Goal: Communication & Community: Participate in discussion

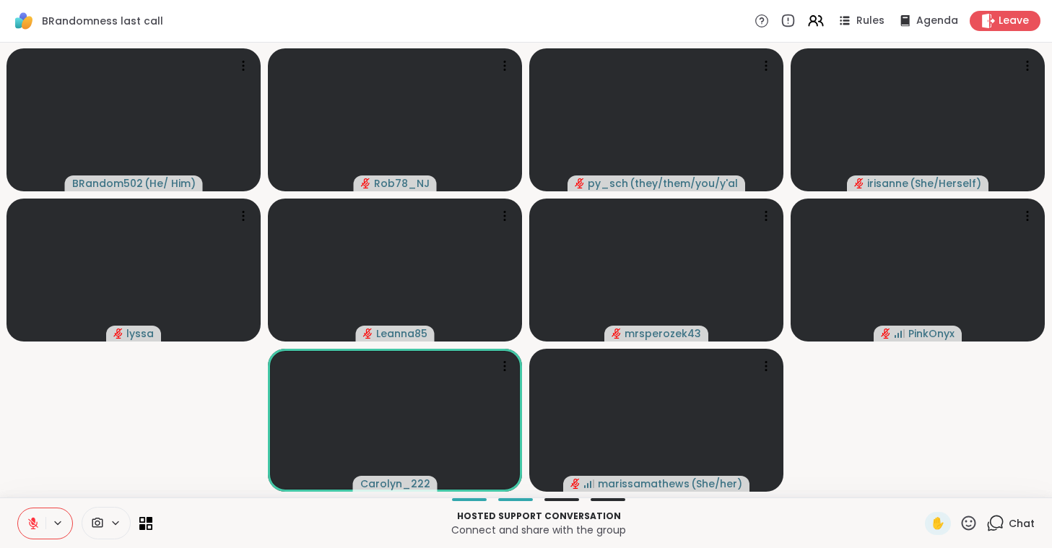
click at [640, 425] on div at bounding box center [656, 420] width 254 height 143
click at [638, 505] on div "Hosted support conversation Connect and share with the group ✋ Chat" at bounding box center [526, 522] width 1052 height 51
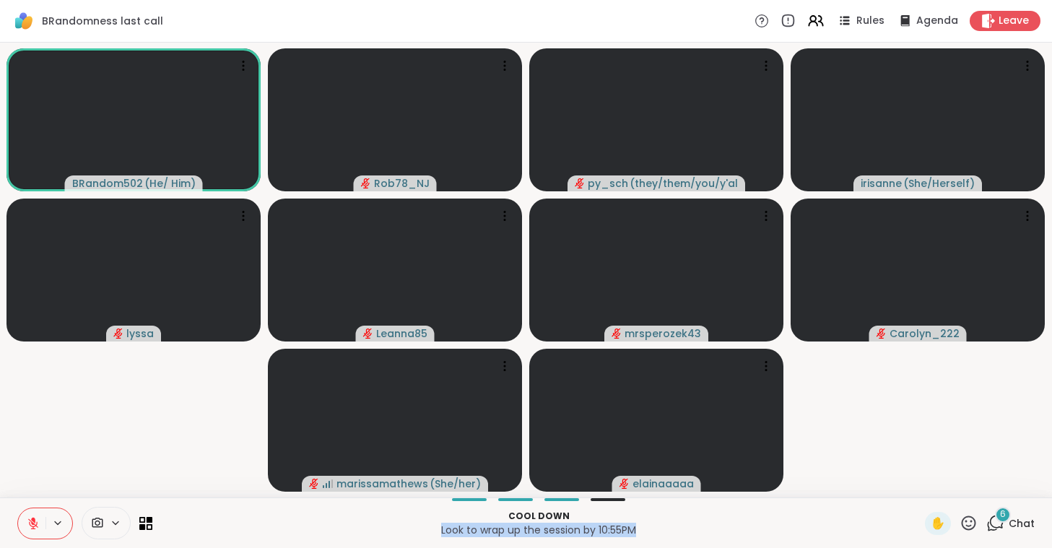
drag, startPoint x: 648, startPoint y: 515, endPoint x: 696, endPoint y: 588, distance: 87.1
click at [696, 523] on p "Cool down" at bounding box center [538, 516] width 755 height 13
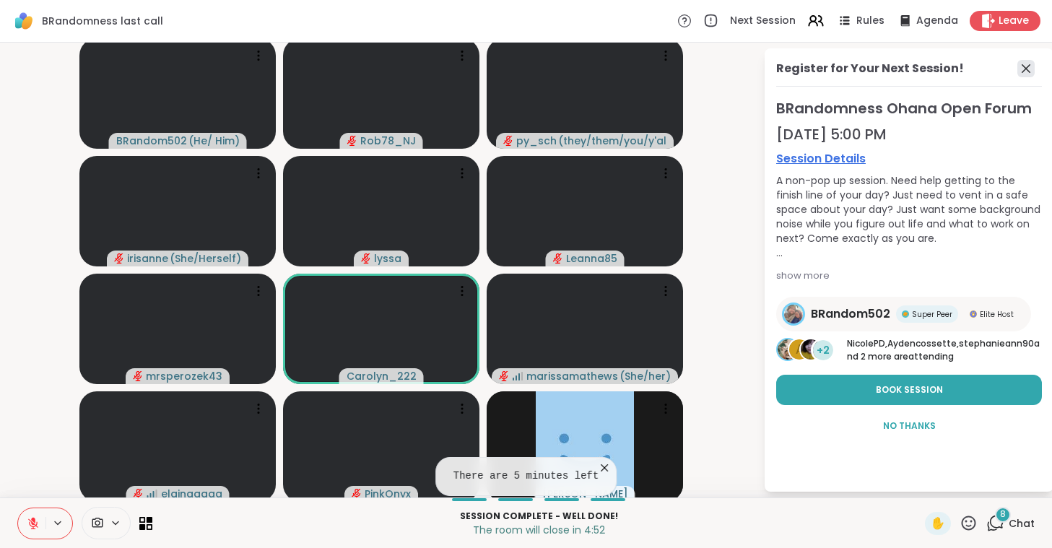
click at [1025, 71] on icon at bounding box center [1025, 68] width 17 height 17
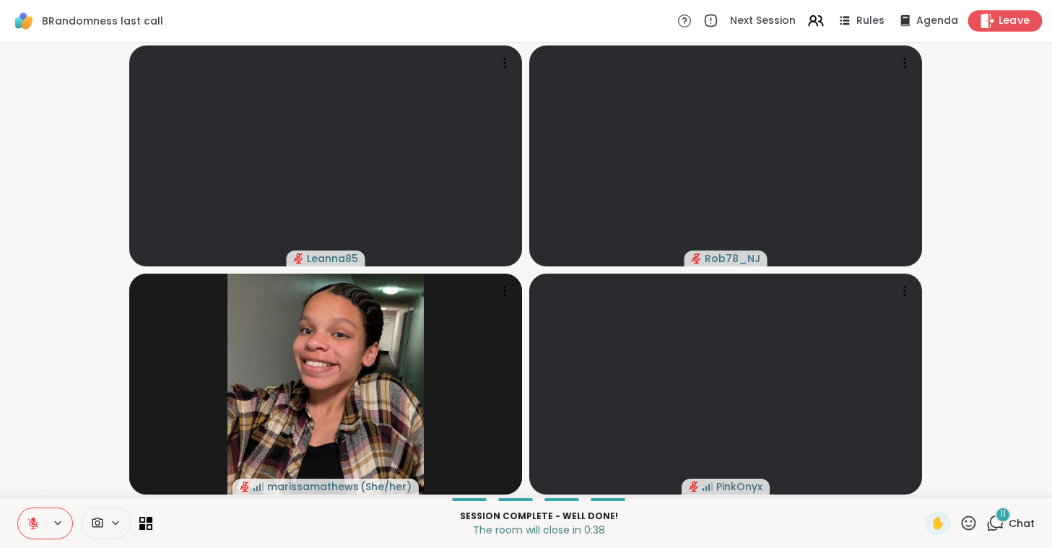
click at [997, 25] on div "Leave" at bounding box center [1005, 20] width 74 height 21
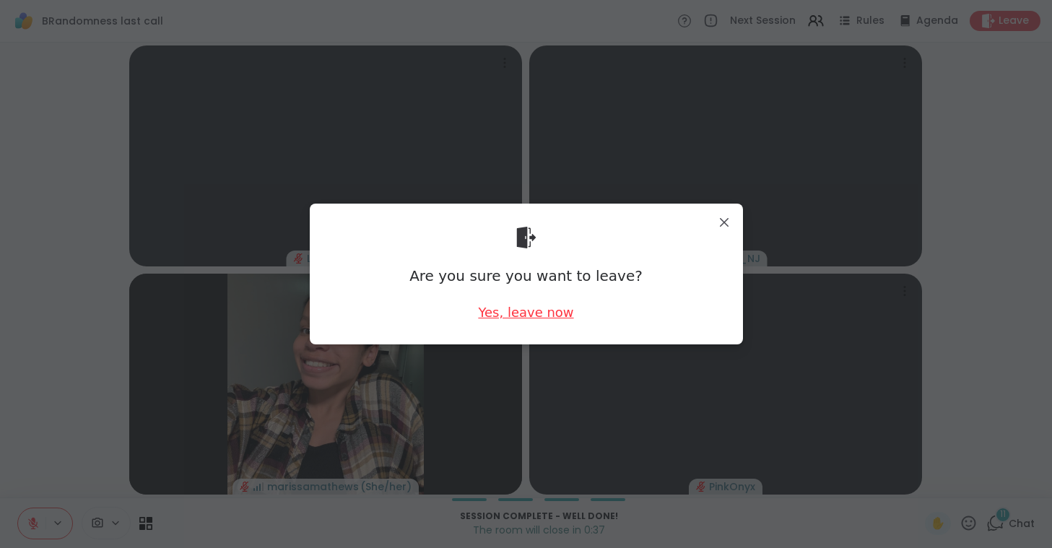
click at [505, 310] on div "Yes, leave now" at bounding box center [525, 312] width 95 height 18
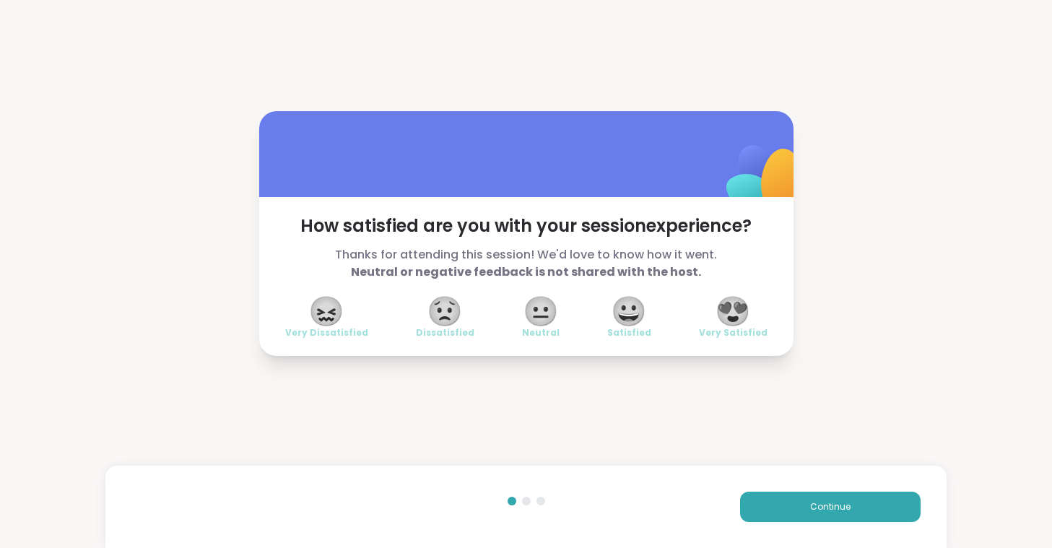
click at [735, 315] on span "😍" at bounding box center [733, 311] width 36 height 26
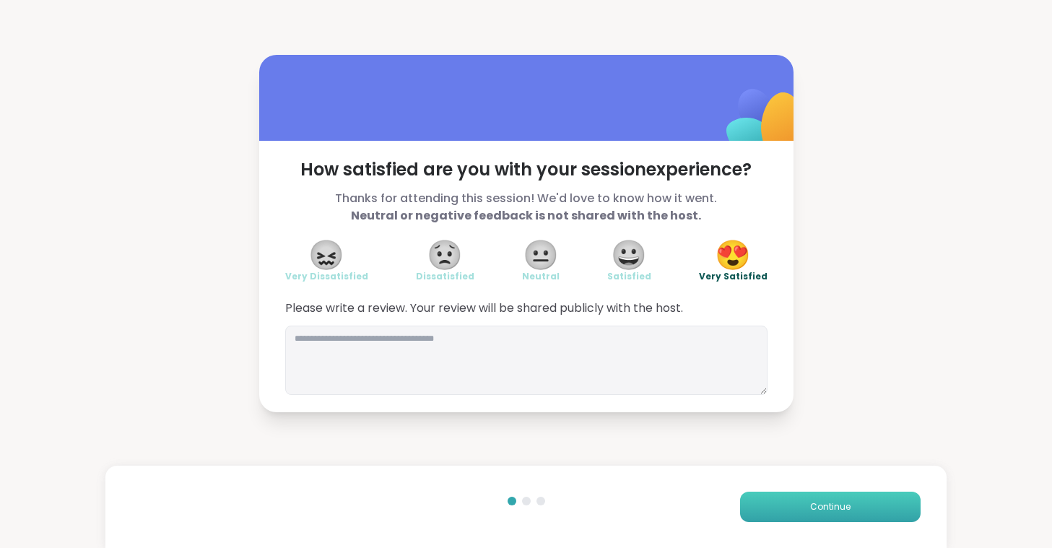
click at [788, 502] on button "Continue" at bounding box center [830, 507] width 180 height 30
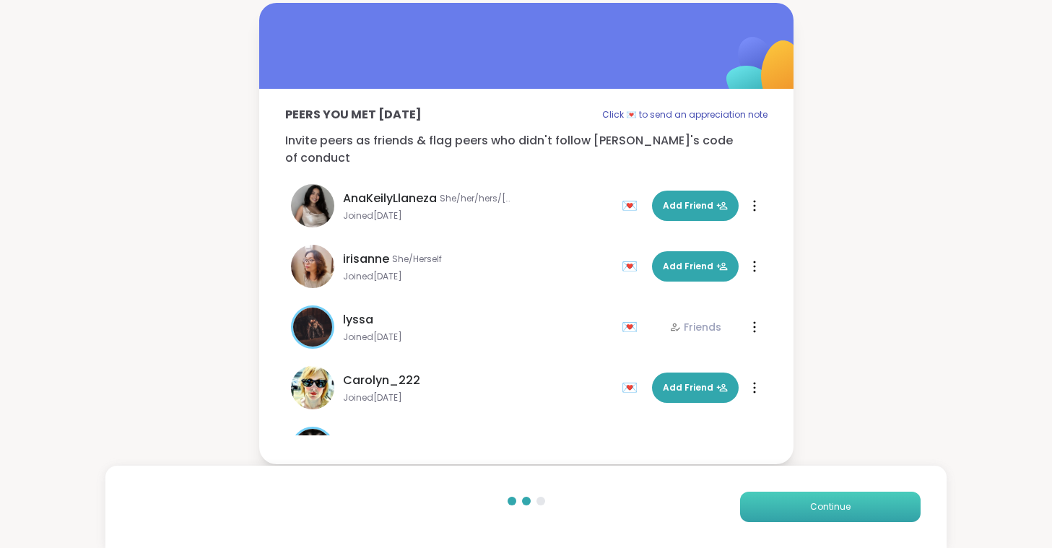
click at [806, 501] on button "Continue" at bounding box center [830, 507] width 180 height 30
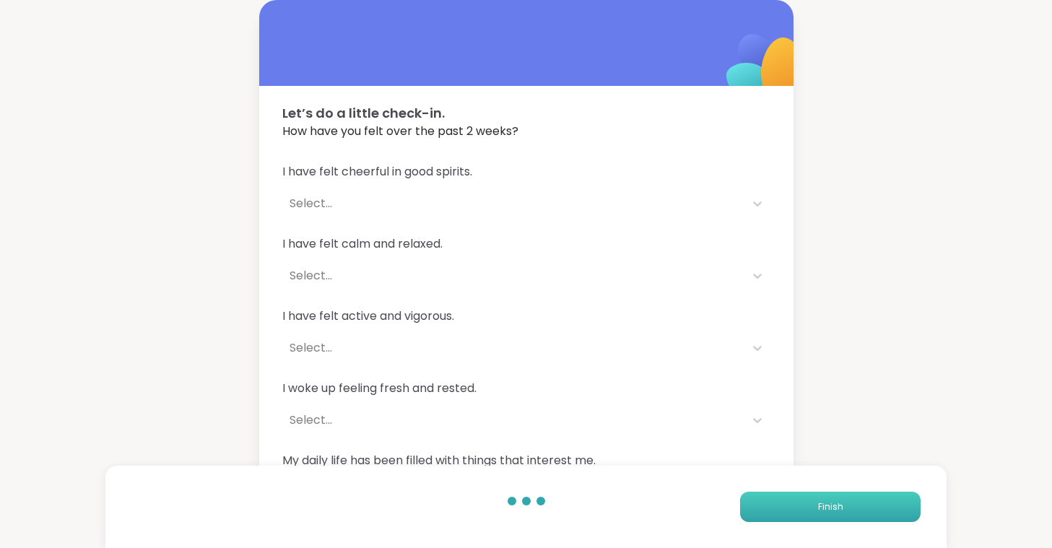
click at [806, 501] on button "Finish" at bounding box center [830, 507] width 180 height 30
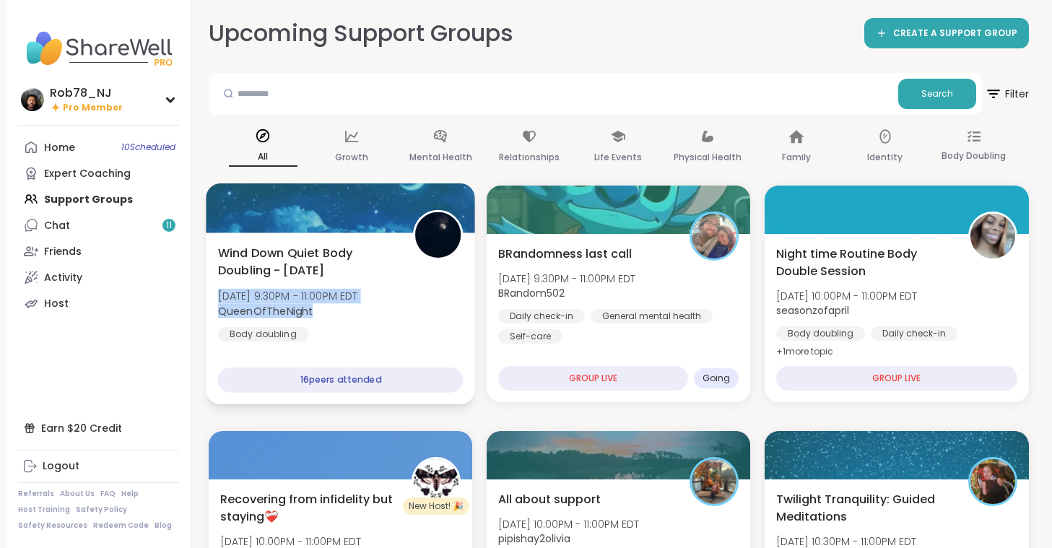
drag, startPoint x: 433, startPoint y: 347, endPoint x: 309, endPoint y: 306, distance: 130.8
click at [309, 306] on div "Wind Down Quiet Body Doubling - [DATE] [DATE] 9:30PM - 11:00PM EDT QueenOfTheNi…" at bounding box center [340, 318] width 269 height 172
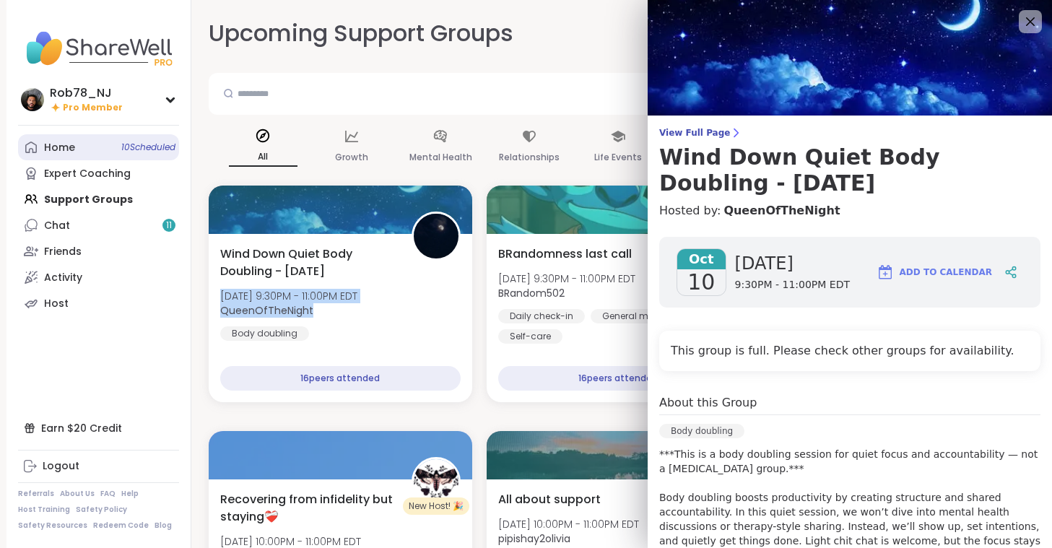
click at [127, 149] on span "10 Scheduled" at bounding box center [148, 148] width 54 height 12
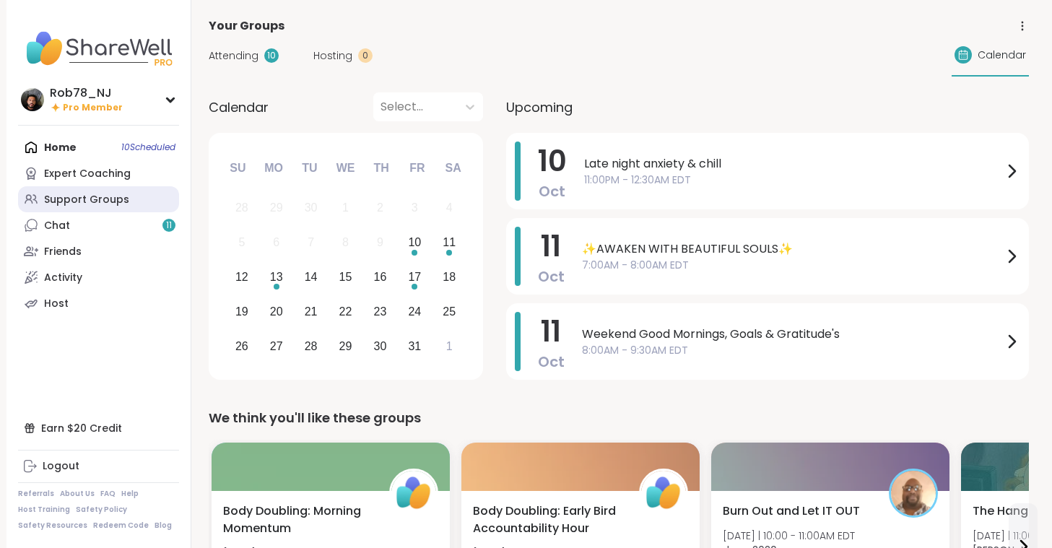
click at [113, 208] on link "Support Groups" at bounding box center [98, 199] width 161 height 26
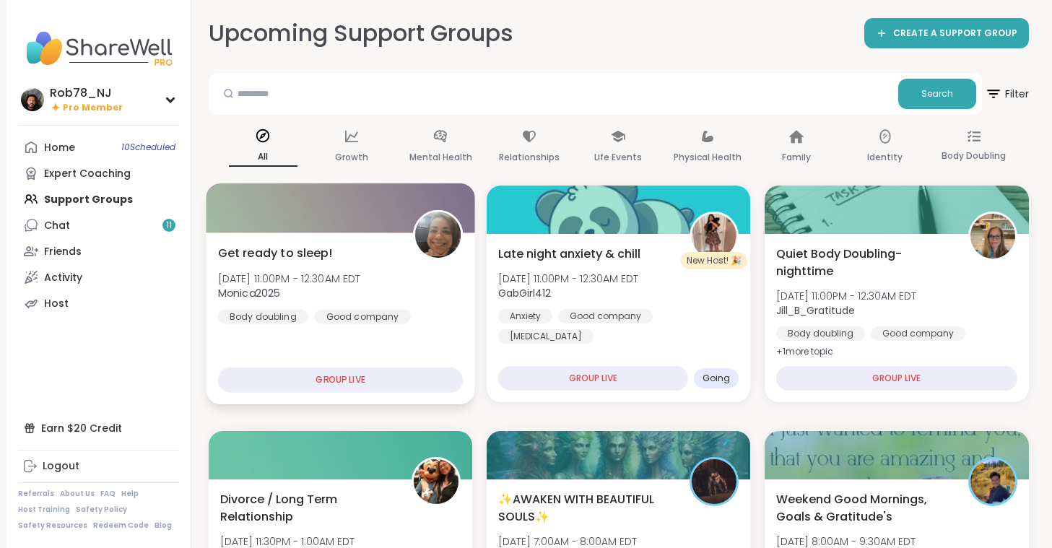
click at [407, 314] on div "Get ready to sleep! [DATE] 11:00PM - 12:30AM EDT Monica2025 Body doubling Good …" at bounding box center [339, 283] width 245 height 79
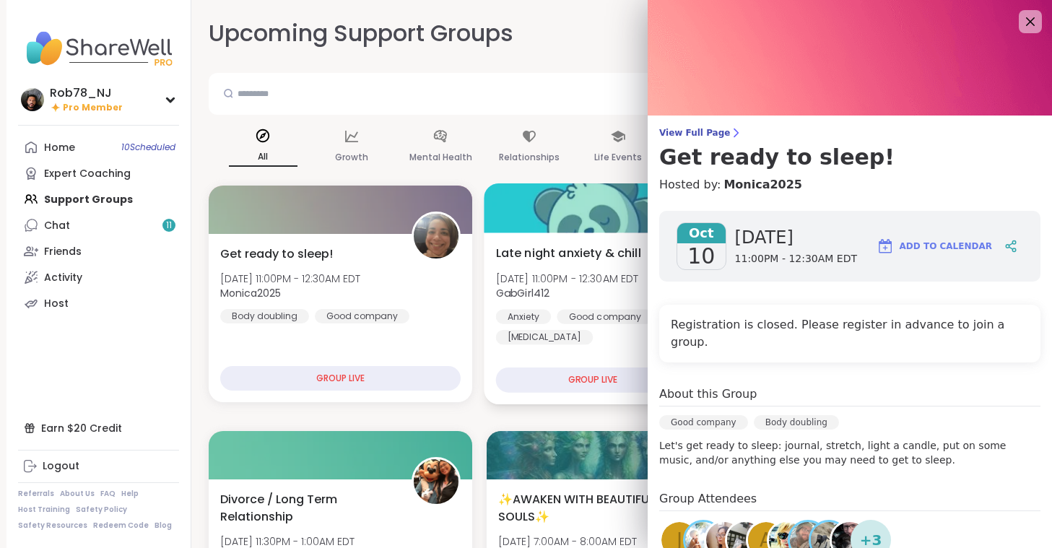
click at [534, 327] on div "Late night anxiety & chill [DATE] 11:00PM - 12:30AM EDT GabGirl412 Anxiety Good…" at bounding box center [618, 318] width 269 height 172
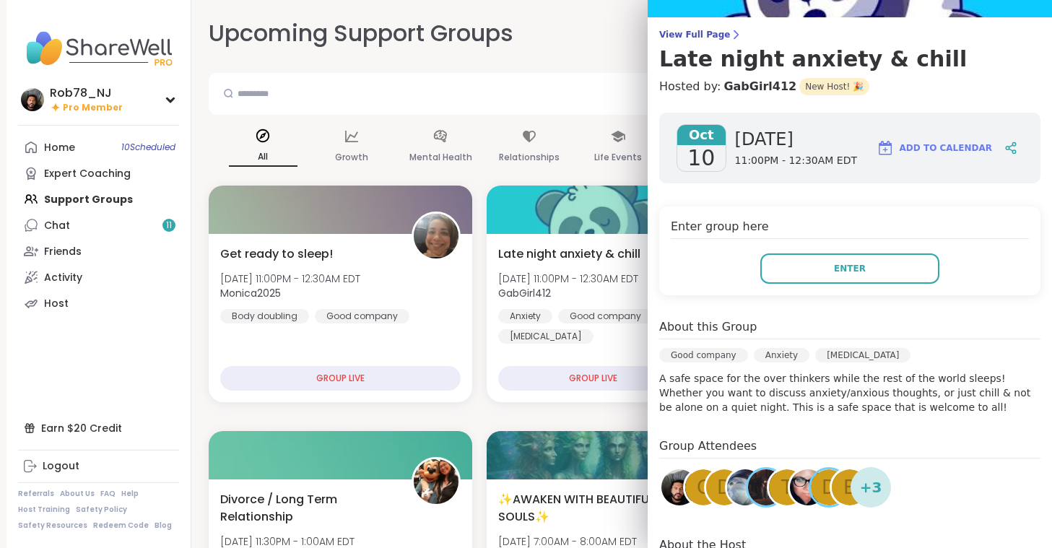
scroll to position [100, 0]
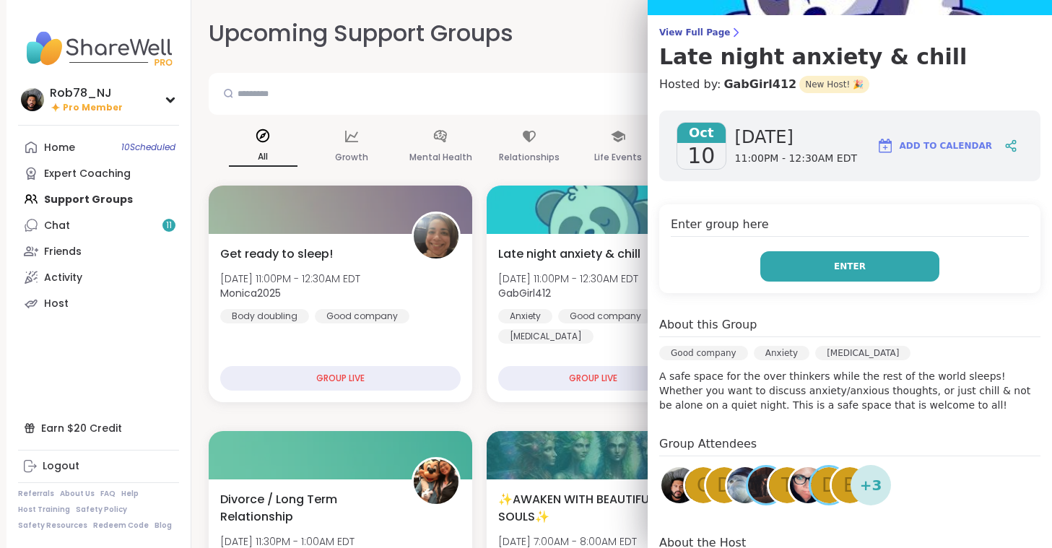
click at [841, 261] on span "Enter" at bounding box center [850, 266] width 32 height 13
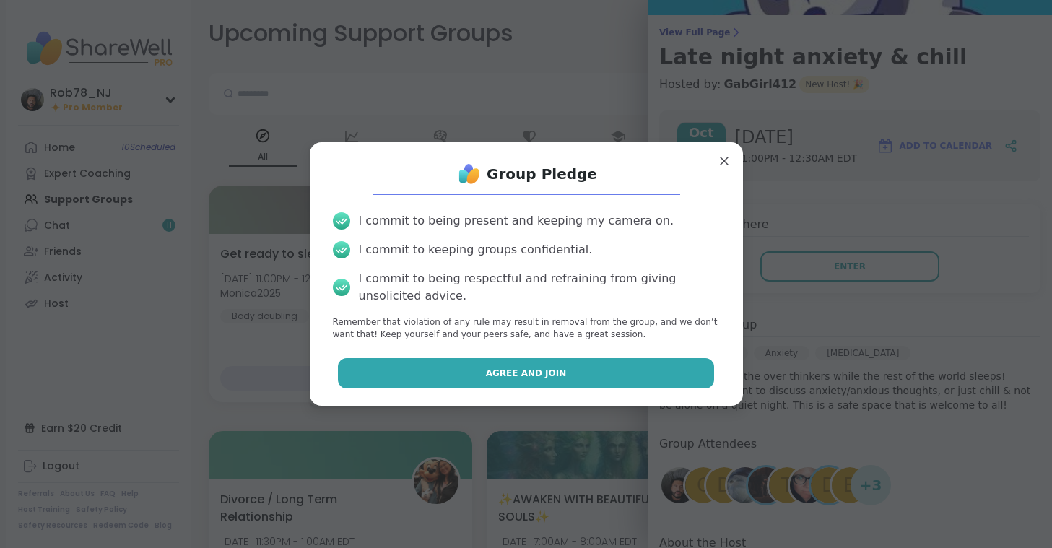
click at [571, 380] on button "Agree and Join" at bounding box center [526, 373] width 376 height 30
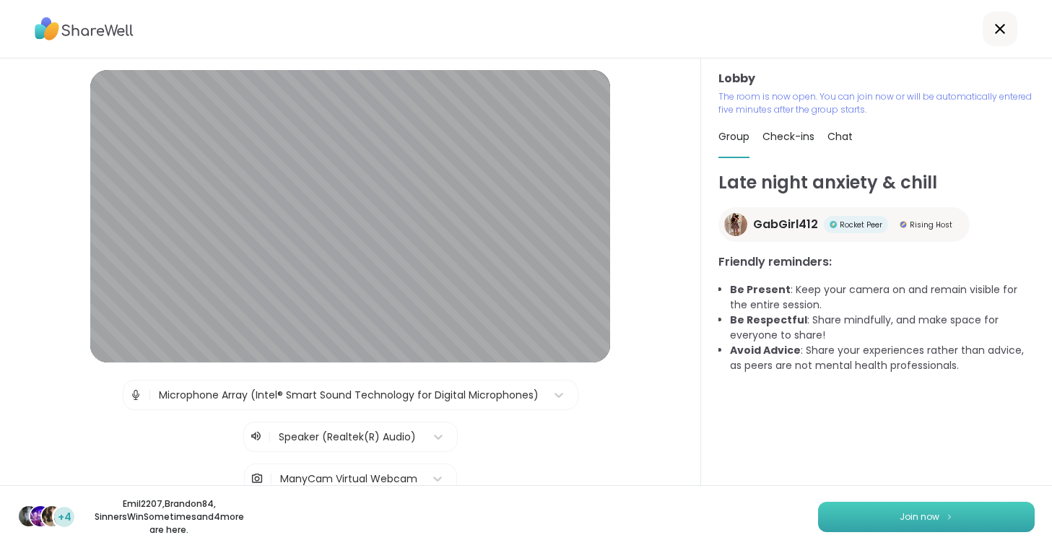
click at [875, 506] on button "Join now" at bounding box center [926, 517] width 217 height 30
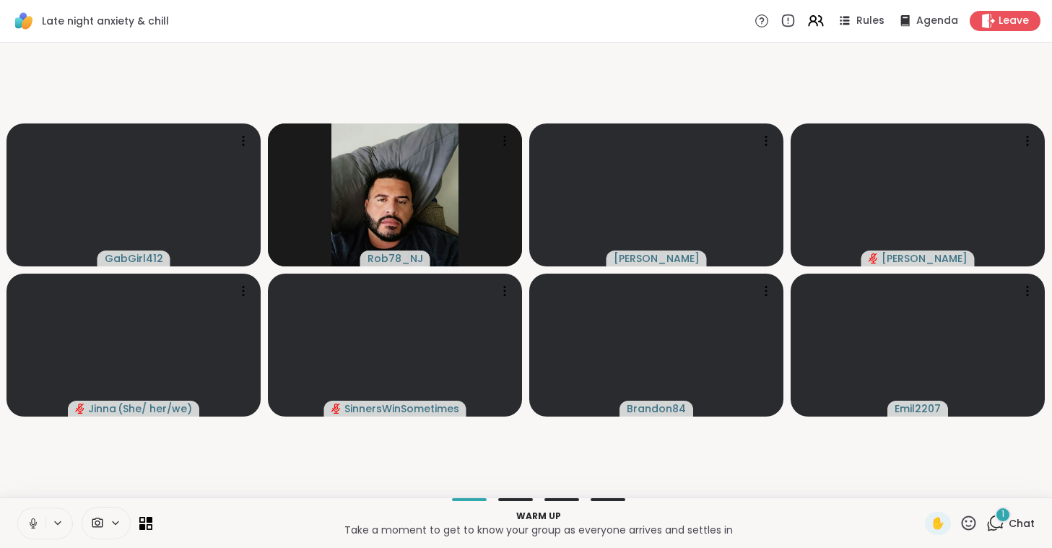
click at [31, 519] on icon at bounding box center [33, 523] width 13 height 13
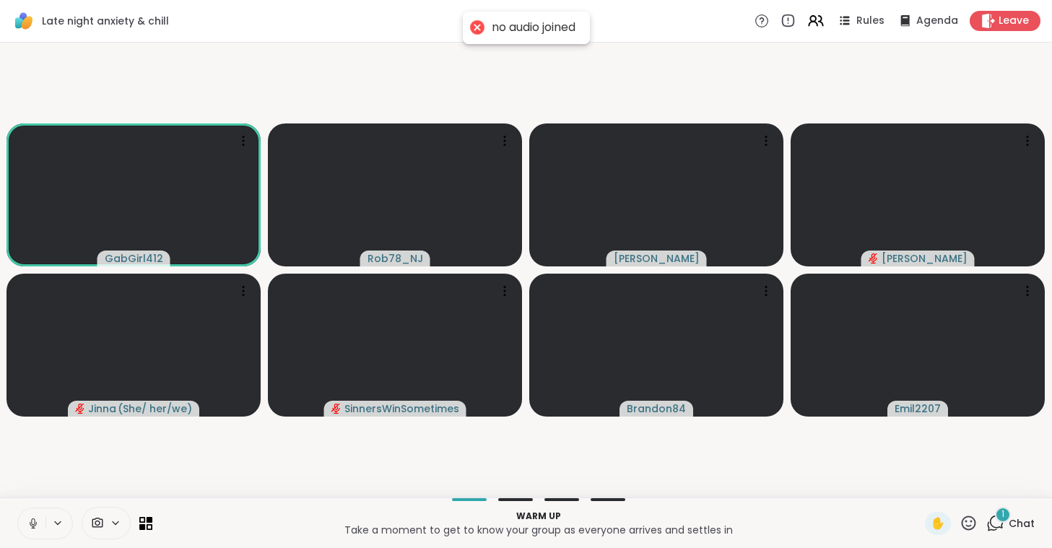
click at [31, 522] on icon at bounding box center [33, 523] width 13 height 13
click at [103, 516] on icon at bounding box center [97, 523] width 13 height 14
click at [100, 477] on div "ManyCam Virtual Webcam" at bounding box center [132, 471] width 154 height 17
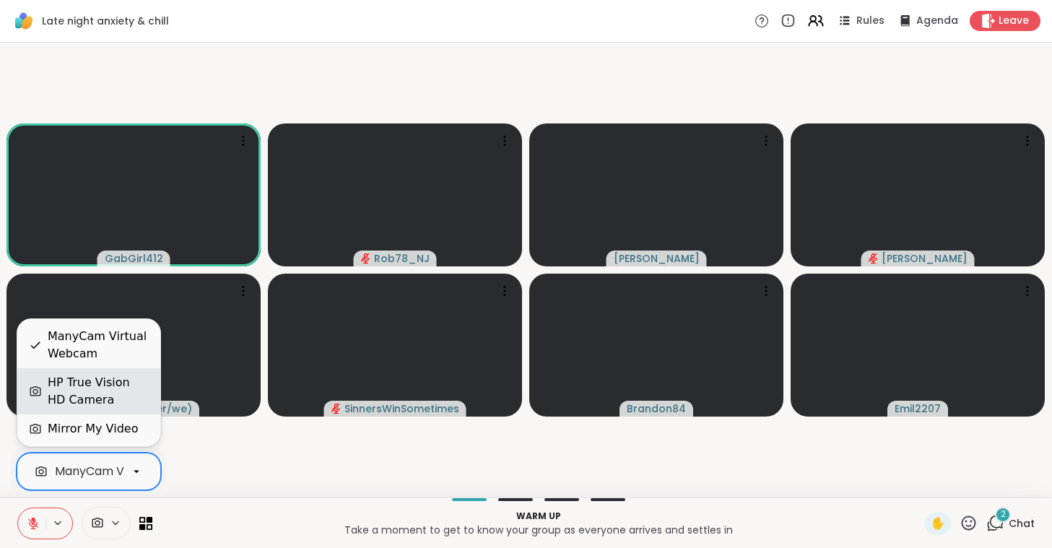
click at [103, 387] on div "HP True Vision HD Camera" at bounding box center [98, 391] width 101 height 35
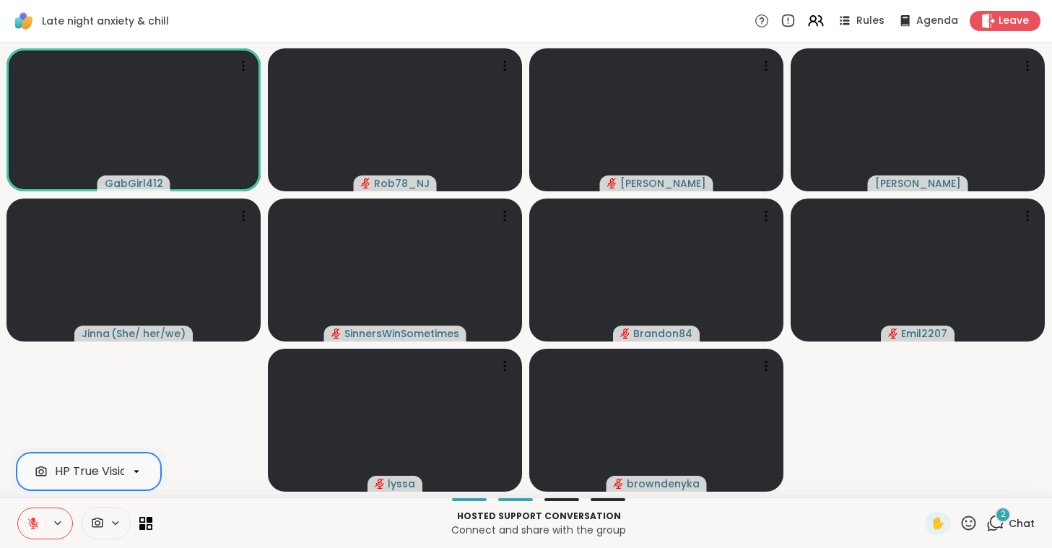
click at [33, 519] on icon at bounding box center [33, 520] width 4 height 6
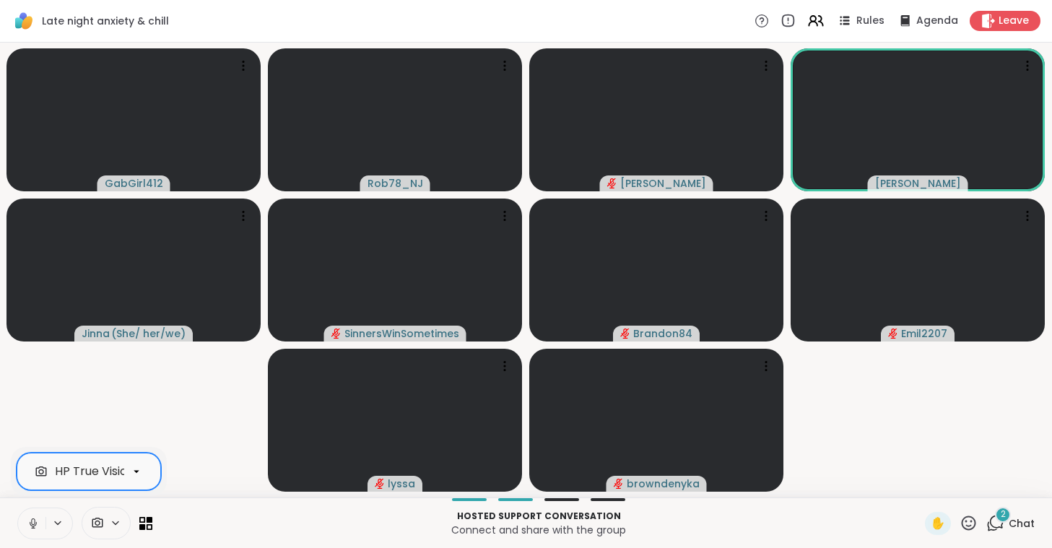
click at [33, 519] on icon at bounding box center [33, 521] width 4 height 6
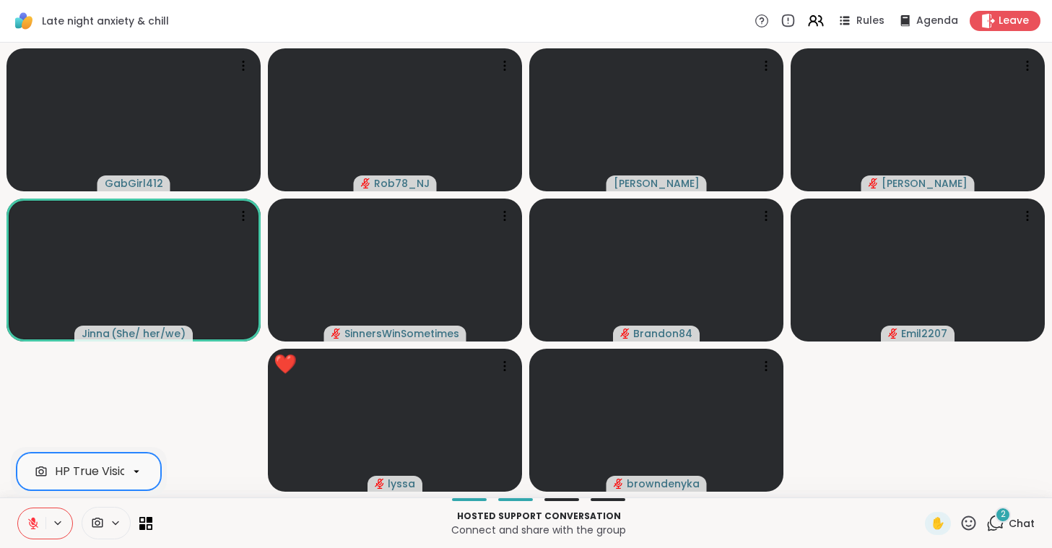
click at [33, 519] on icon at bounding box center [33, 520] width 4 height 6
click at [34, 519] on icon at bounding box center [33, 521] width 4 height 6
click at [34, 519] on icon at bounding box center [33, 520] width 4 height 6
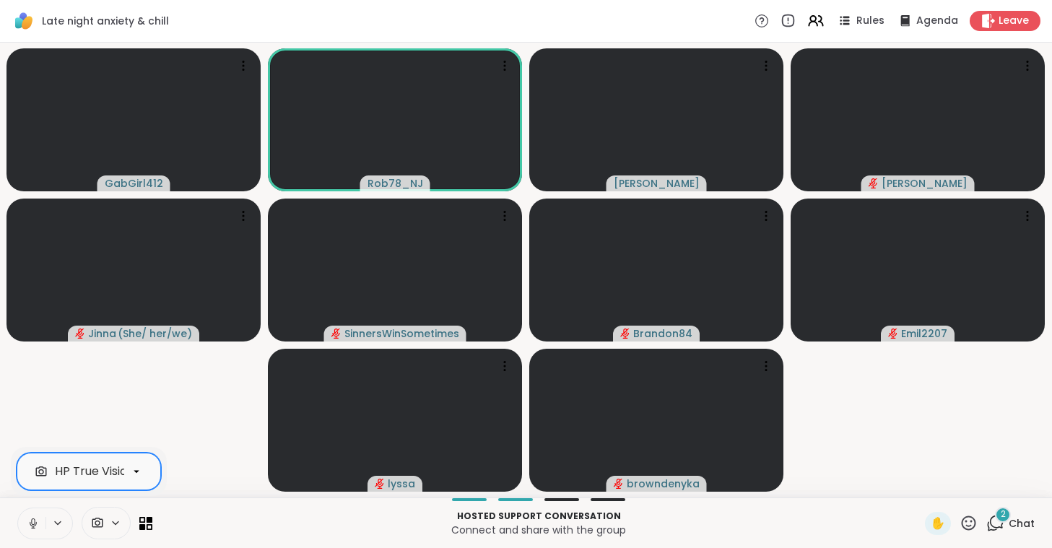
click at [34, 519] on icon at bounding box center [33, 521] width 4 height 6
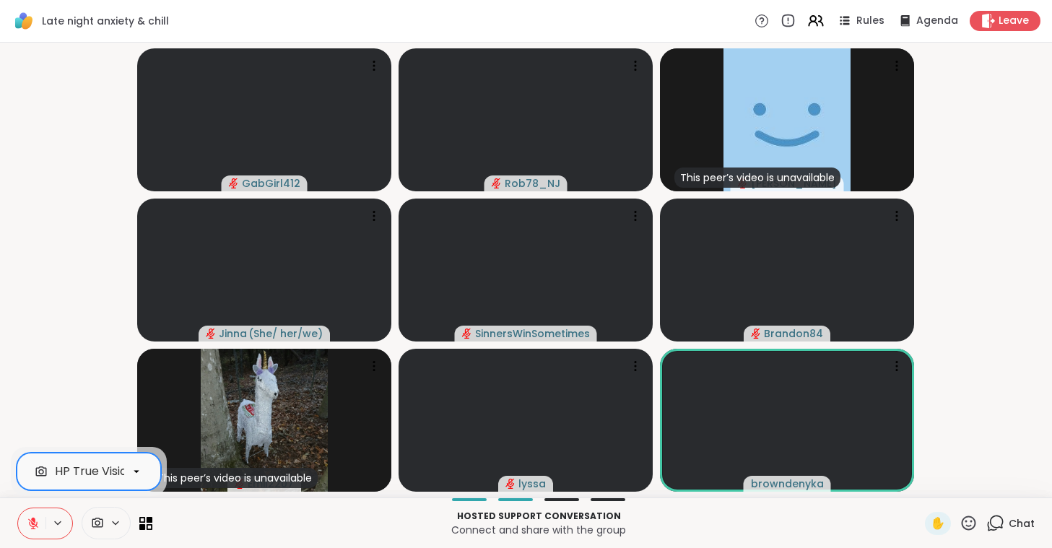
click at [398, 55] on video-player-container "GabGirl412 Rob78_NJ This peer’s video is unavailable [PERSON_NAME] ( She/ her/w…" at bounding box center [526, 269] width 1035 height 443
click at [147, 522] on icon at bounding box center [150, 519] width 6 height 6
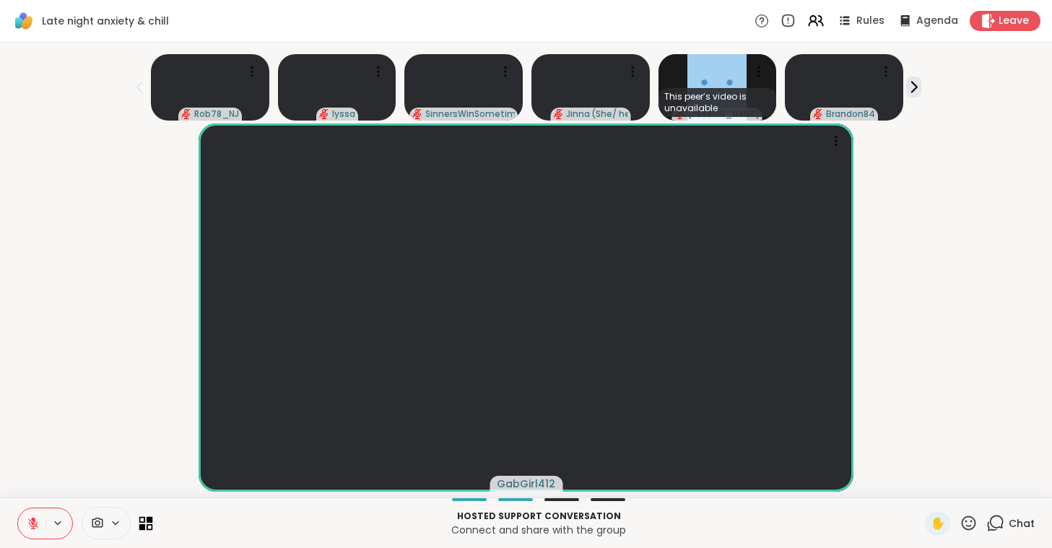
click at [152, 518] on icon at bounding box center [150, 519] width 6 height 6
